Goal: Register for event/course

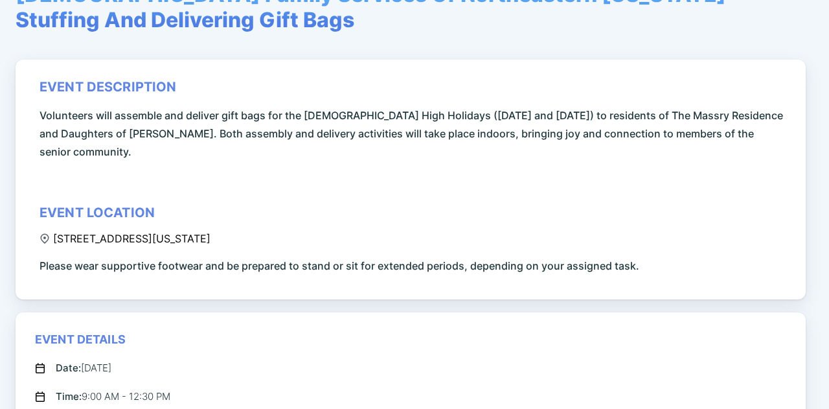
scroll to position [259, 0]
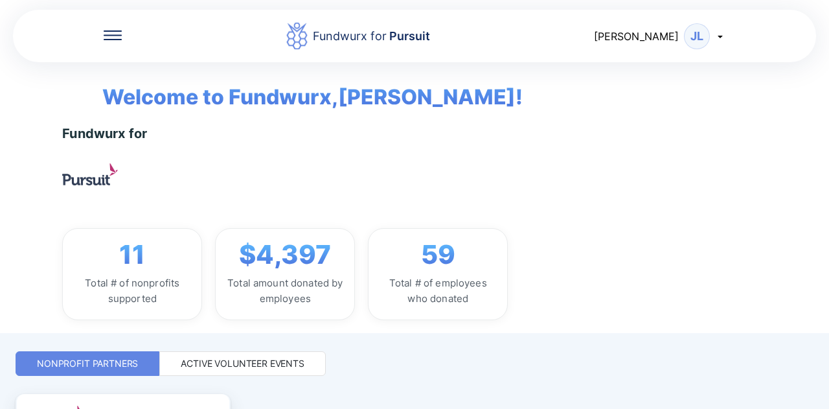
click at [262, 363] on div "Active Volunteer Events" at bounding box center [243, 363] width 124 height 13
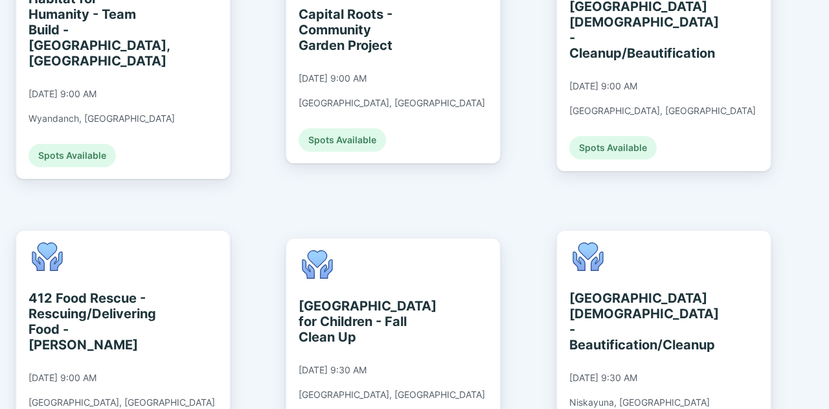
scroll to position [842, 0]
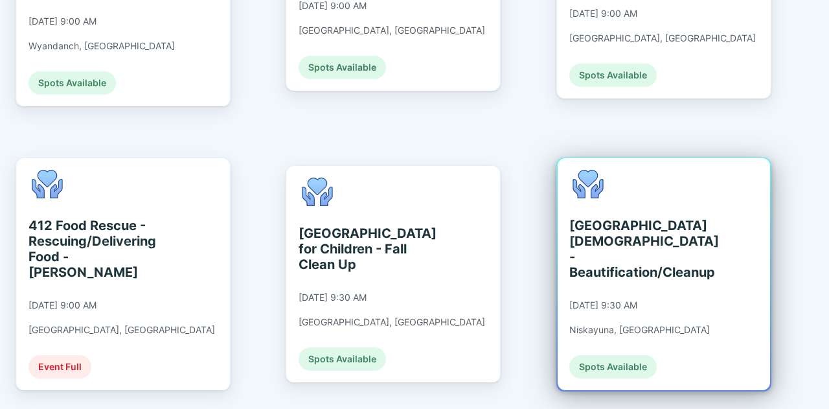
click at [619, 230] on div "[GEOGRAPHIC_DATA][DEMOGRAPHIC_DATA] - Beautification/Cleanup" at bounding box center [629, 249] width 119 height 62
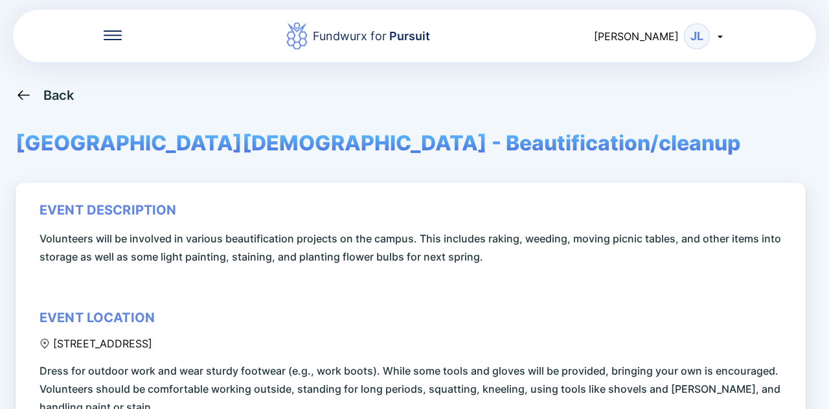
scroll to position [324, 0]
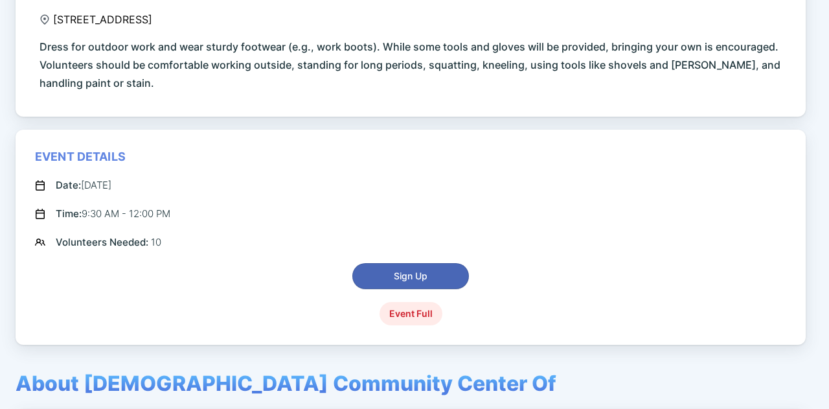
click at [397, 275] on span "Sign Up" at bounding box center [411, 276] width 34 height 13
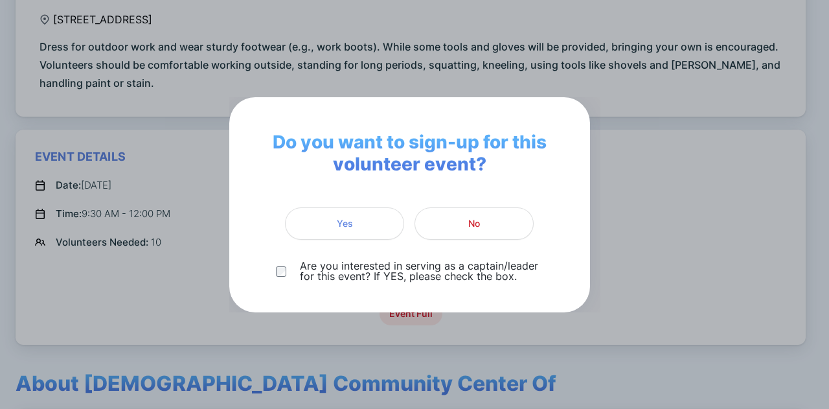
click at [360, 273] on p "Are you interested in serving as a captain/leader for this event? If YES, pleas…" at bounding box center [421, 270] width 243 height 21
click at [359, 222] on span "Yes" at bounding box center [345, 223] width 102 height 13
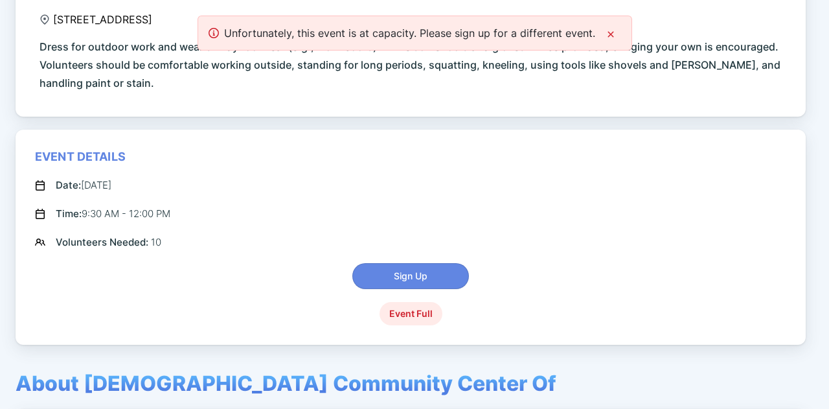
scroll to position [0, 0]
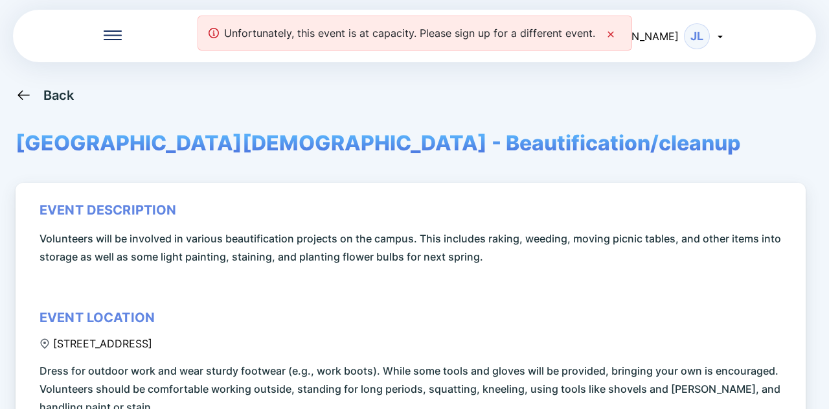
click at [608, 29] on icon at bounding box center [611, 34] width 10 height 10
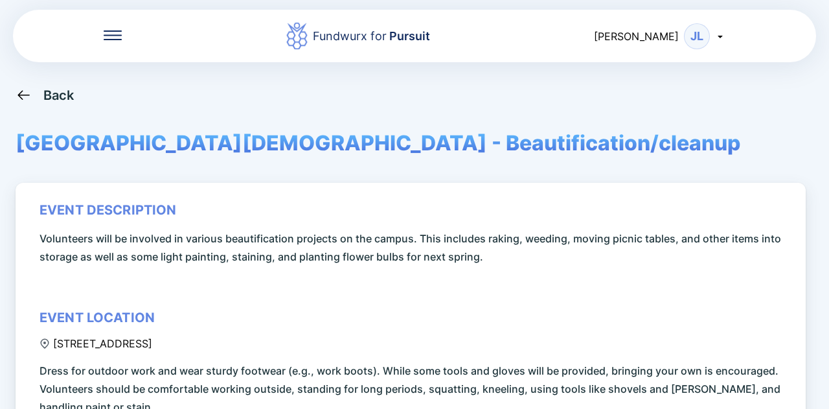
click at [52, 94] on div "Back" at bounding box center [58, 95] width 31 height 16
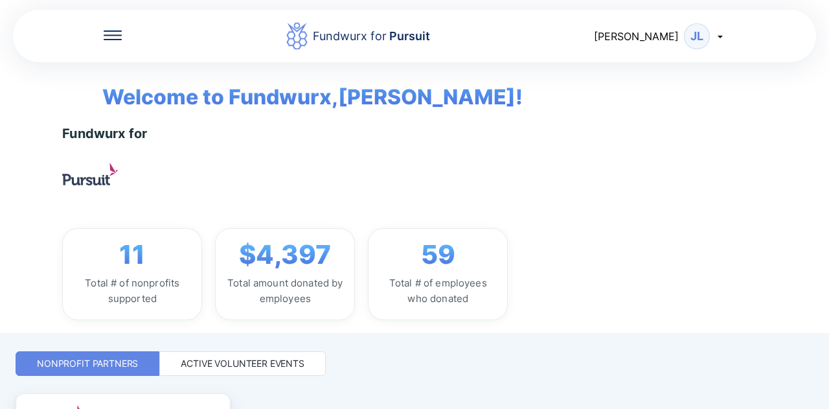
click at [275, 360] on div "Active Volunteer Events" at bounding box center [243, 363] width 124 height 13
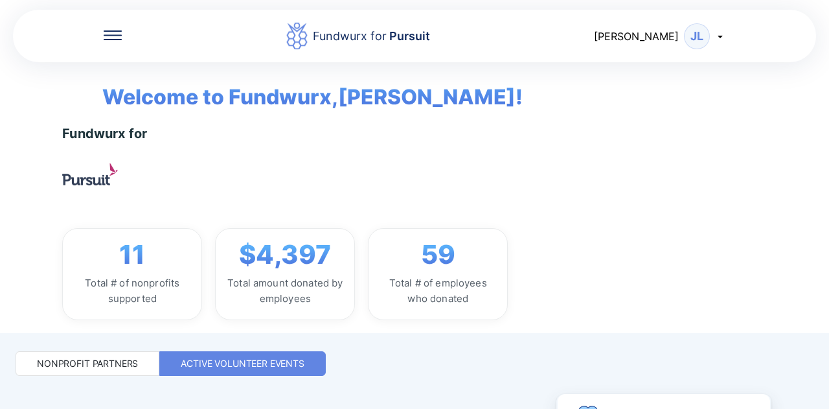
scroll to position [324, 0]
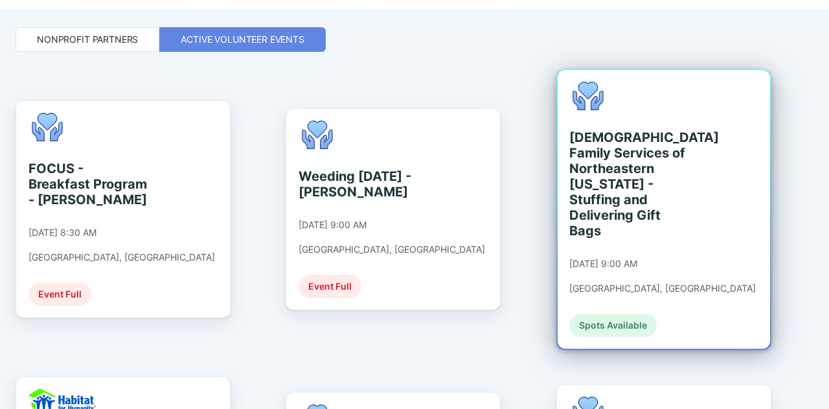
click at [606, 161] on div "[DEMOGRAPHIC_DATA] Family Services of Northeastern [US_STATE] - Stuffing and De…" at bounding box center [629, 184] width 119 height 109
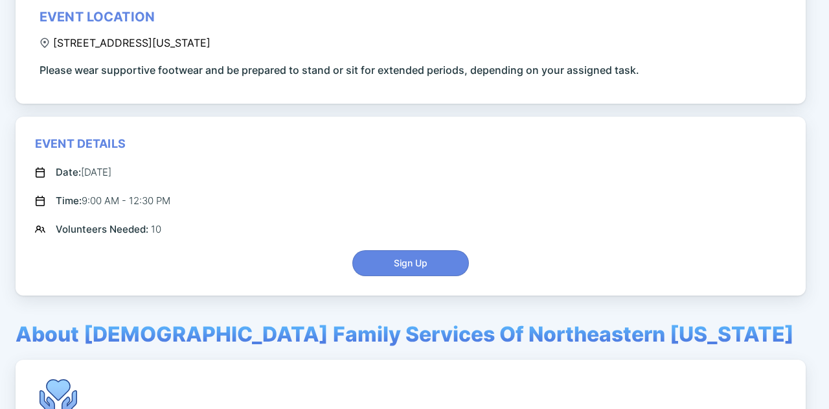
scroll to position [324, 0]
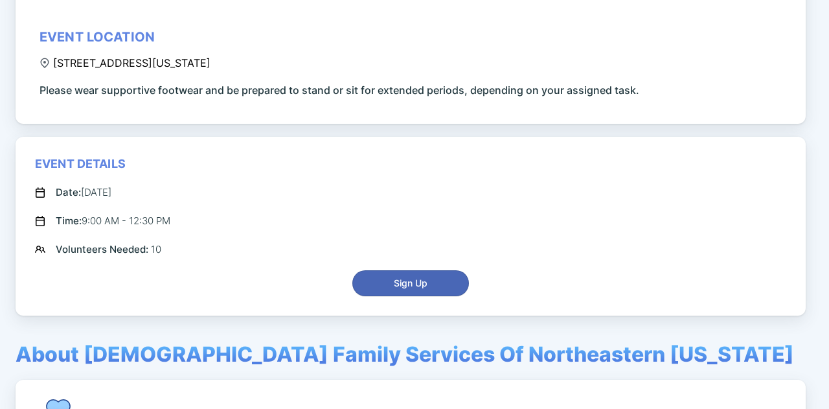
click at [411, 281] on span "Sign Up" at bounding box center [411, 283] width 34 height 13
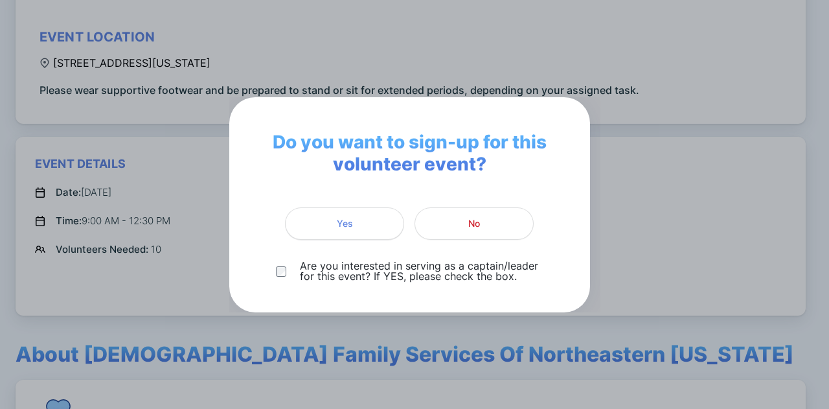
click at [312, 225] on span "Yes" at bounding box center [345, 223] width 102 height 13
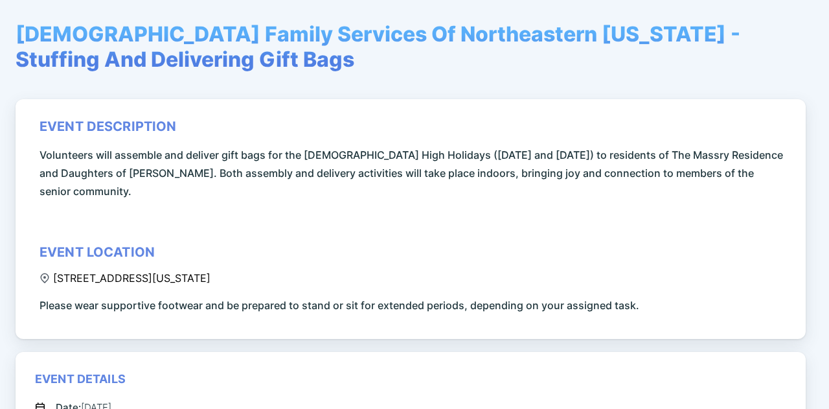
scroll to position [130, 0]
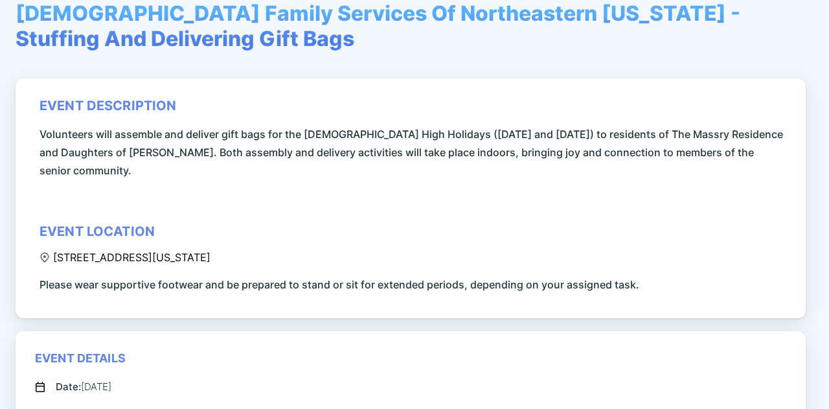
click at [47, 257] on icon at bounding box center [45, 257] width 10 height 10
click at [45, 257] on icon at bounding box center [44, 257] width 8 height 10
click at [109, 257] on div "[STREET_ADDRESS][US_STATE]" at bounding box center [125, 257] width 171 height 13
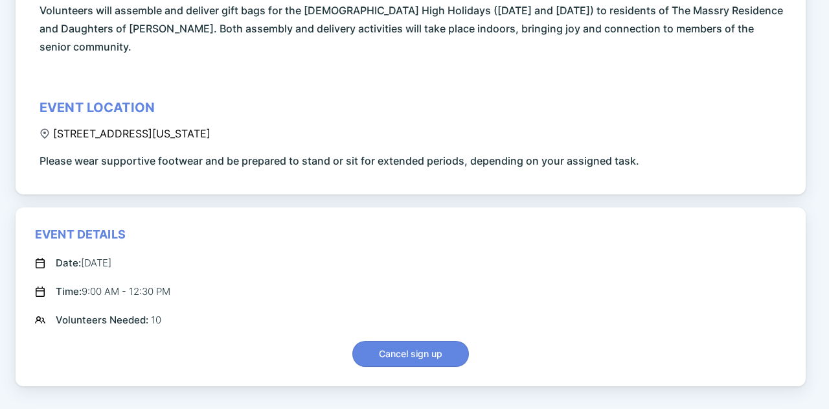
scroll to position [0, 0]
